Goal: Information Seeking & Learning: Learn about a topic

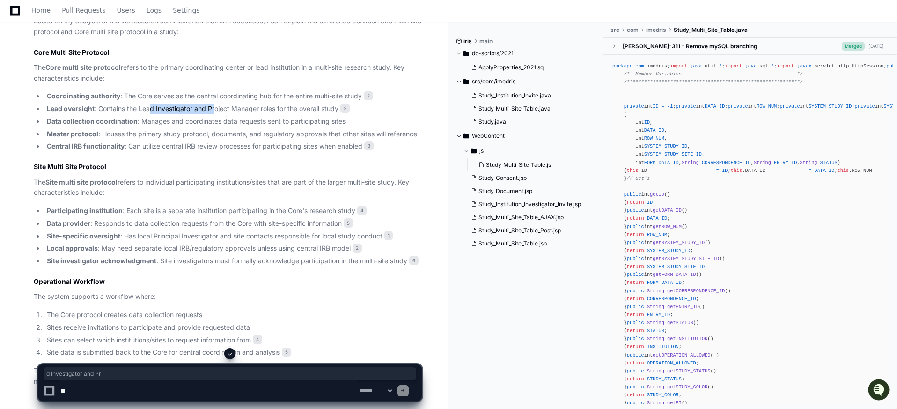
drag, startPoint x: 149, startPoint y: 107, endPoint x: 213, endPoint y: 111, distance: 64.3
click at [213, 111] on li "Lead oversight : Contains the Lead Investigator and Project Manager roles for t…" at bounding box center [233, 108] width 378 height 11
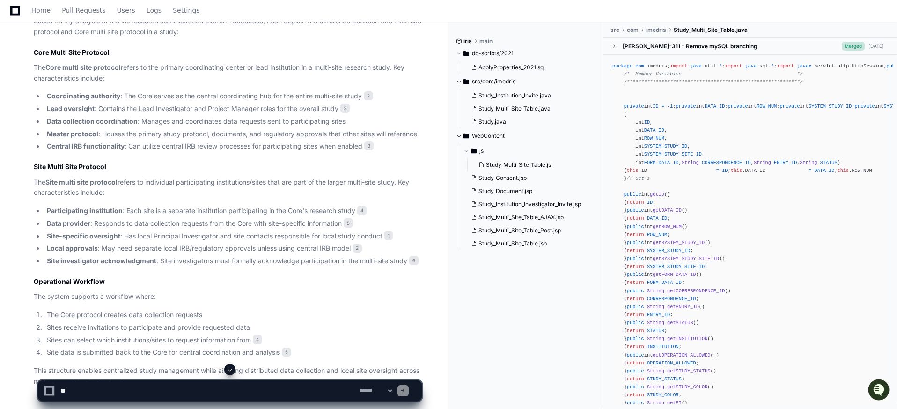
click at [237, 106] on li "Lead oversight : Contains the Lead Investigator and Project Manager roles for t…" at bounding box center [233, 108] width 378 height 11
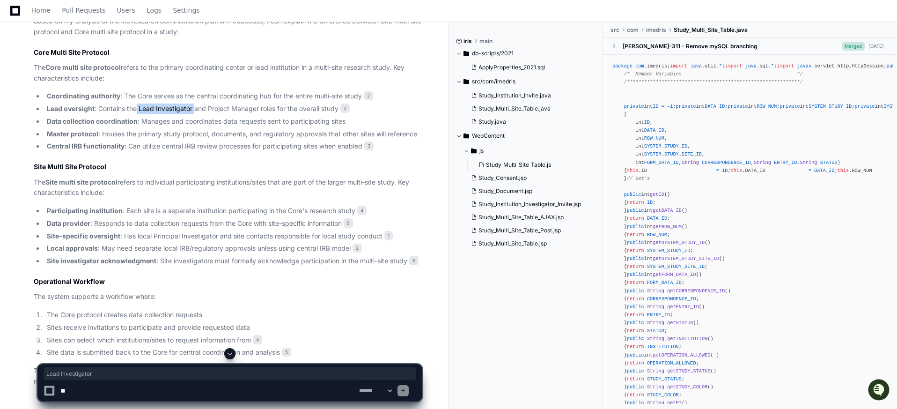
drag, startPoint x: 135, startPoint y: 109, endPoint x: 169, endPoint y: 111, distance: 33.8
click at [183, 110] on li "Lead oversight : Contains the Lead Investigator and Project Manager roles for t…" at bounding box center [233, 108] width 378 height 11
click at [275, 124] on li "Data collection coordination : Manages and coordinates data requests sent to pa…" at bounding box center [233, 121] width 378 height 11
drag, startPoint x: 347, startPoint y: 121, endPoint x: 177, endPoint y: 119, distance: 170.0
click at [179, 118] on li "Data collection coordination : Manages and coordinates data requests sent to pa…" at bounding box center [233, 121] width 378 height 11
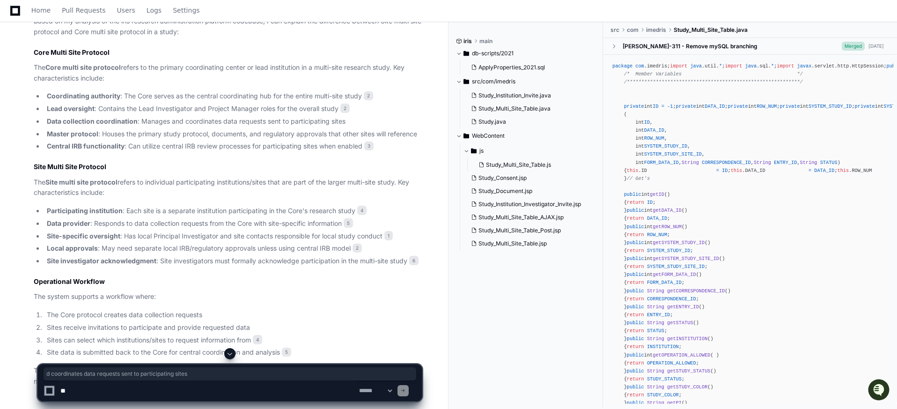
click at [161, 129] on li "Master protocol : Houses the primary study protocol, documents, and regulatory …" at bounding box center [233, 134] width 378 height 11
drag, startPoint x: 143, startPoint y: 136, endPoint x: 209, endPoint y: 135, distance: 66.0
click at [209, 135] on li "Master protocol : Houses the primary study protocol, documents, and regulatory …" at bounding box center [233, 134] width 378 height 11
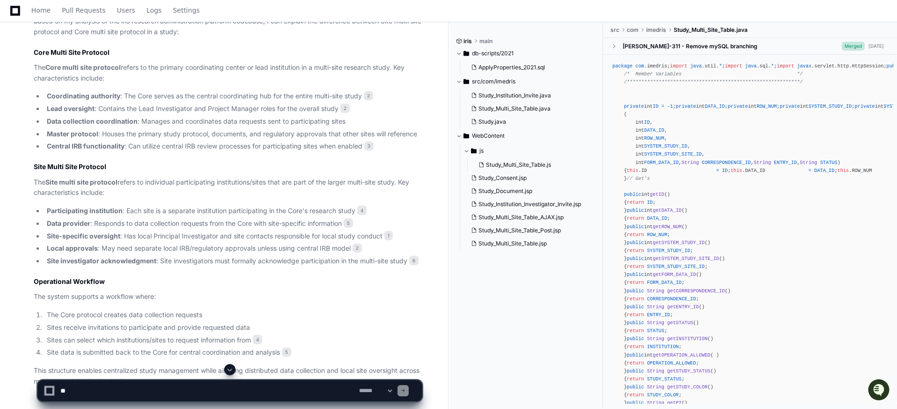
click at [264, 137] on li "Master protocol : Houses the primary study protocol, documents, and regulatory …" at bounding box center [233, 134] width 378 height 11
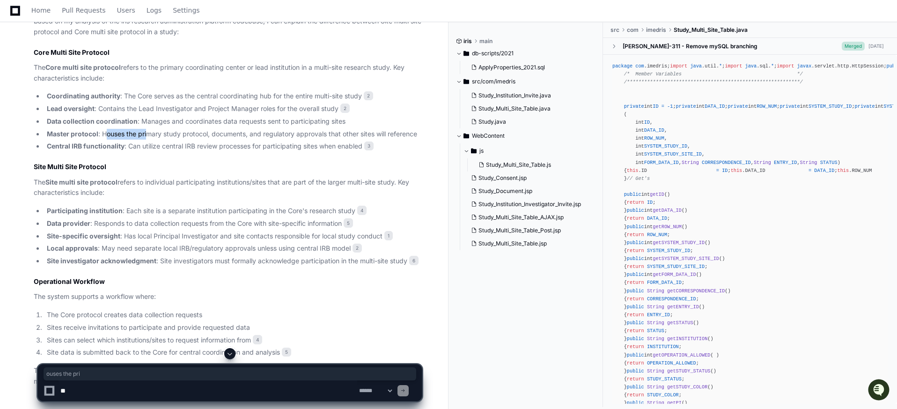
drag, startPoint x: 106, startPoint y: 134, endPoint x: 148, endPoint y: 138, distance: 41.4
click at [148, 138] on li "Master protocol : Houses the primary study protocol, documents, and regulatory …" at bounding box center [233, 134] width 378 height 11
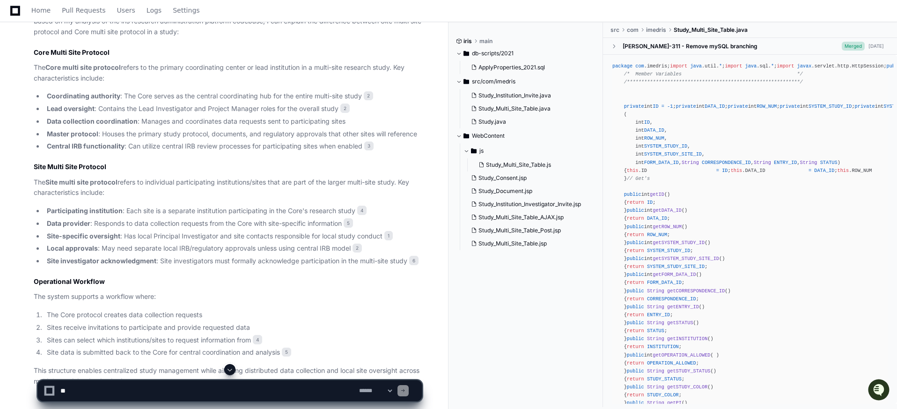
click at [171, 136] on li "Master protocol : Houses the primary study protocol, documents, and regulatory …" at bounding box center [233, 134] width 378 height 11
click at [171, 145] on li "Central IRB functionality : Can utilize central IRB review processes for partic…" at bounding box center [233, 146] width 378 height 11
click at [222, 147] on li "Central IRB functionality : Can utilize central IRB review processes for partic…" at bounding box center [233, 146] width 378 height 11
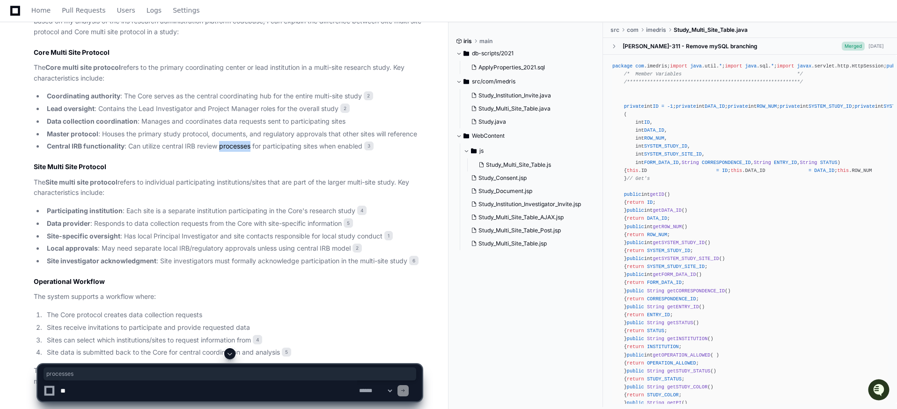
click at [222, 147] on li "Central IRB functionality : Can utilize central IRB review processes for partic…" at bounding box center [233, 146] width 378 height 11
click at [238, 148] on li "Central IRB functionality : Can utilize central IRB review processes for partic…" at bounding box center [233, 146] width 378 height 11
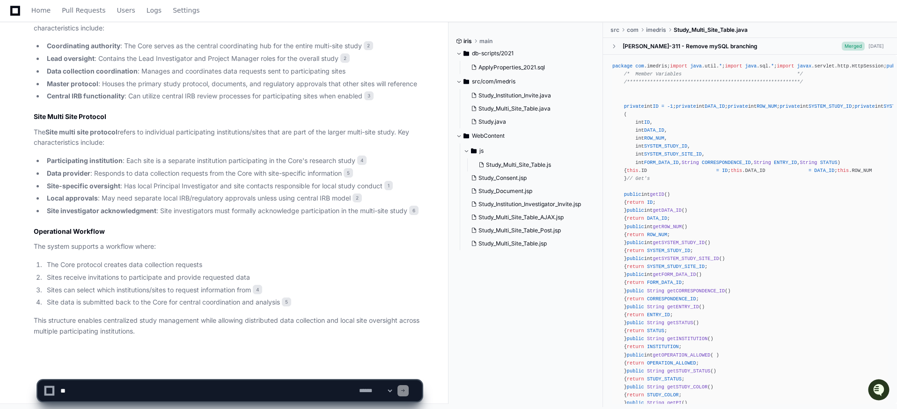
scroll to position [513, 0]
click at [196, 57] on li "Lead oversight : Contains the Lead Investigator and Project Manager roles for t…" at bounding box center [233, 56] width 378 height 11
